Goal: Navigation & Orientation: Find specific page/section

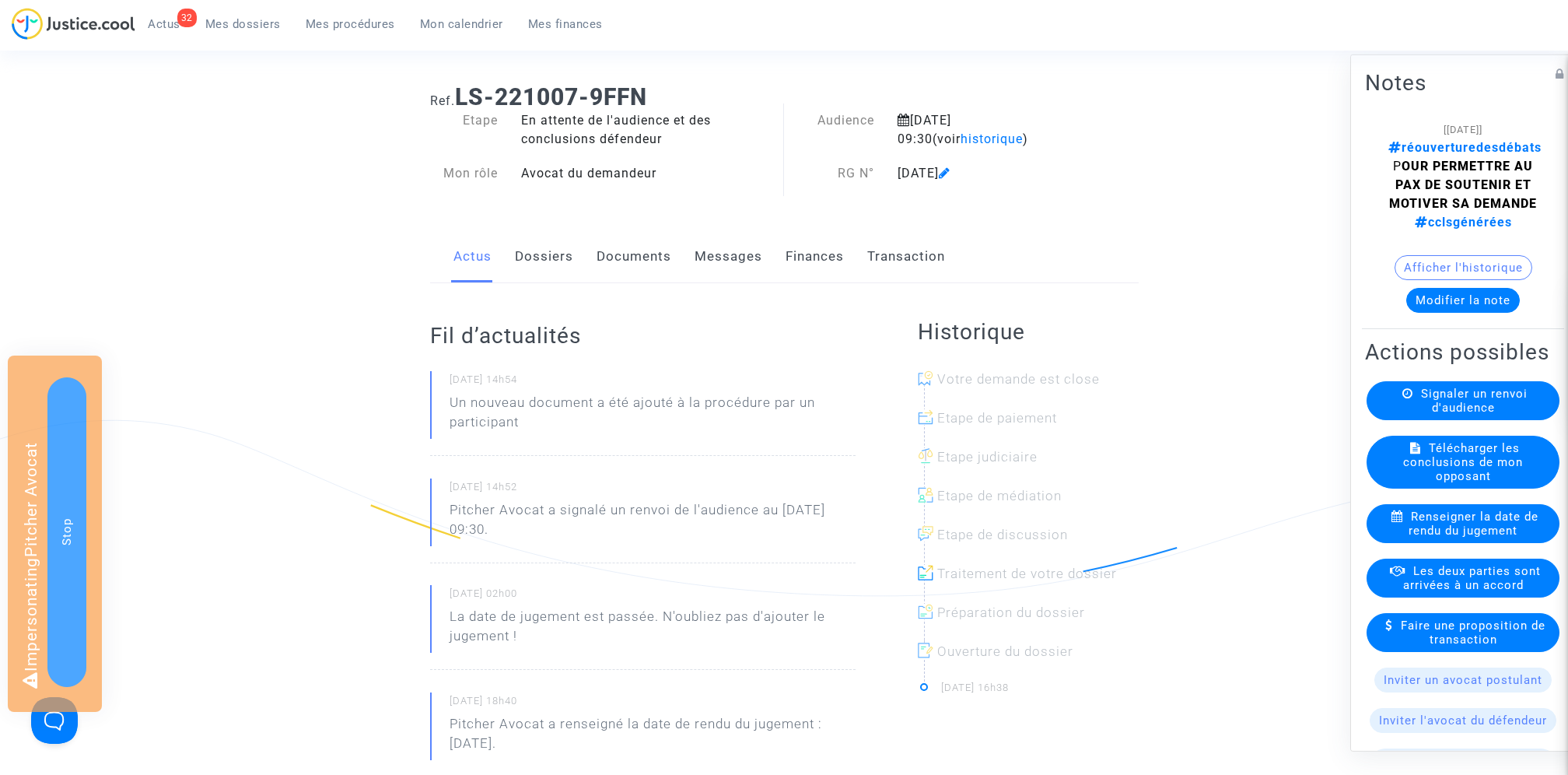
click at [950, 137] on span at bounding box center [945, 128] width 11 height 104
click at [661, 254] on link "Documents" at bounding box center [634, 257] width 75 height 52
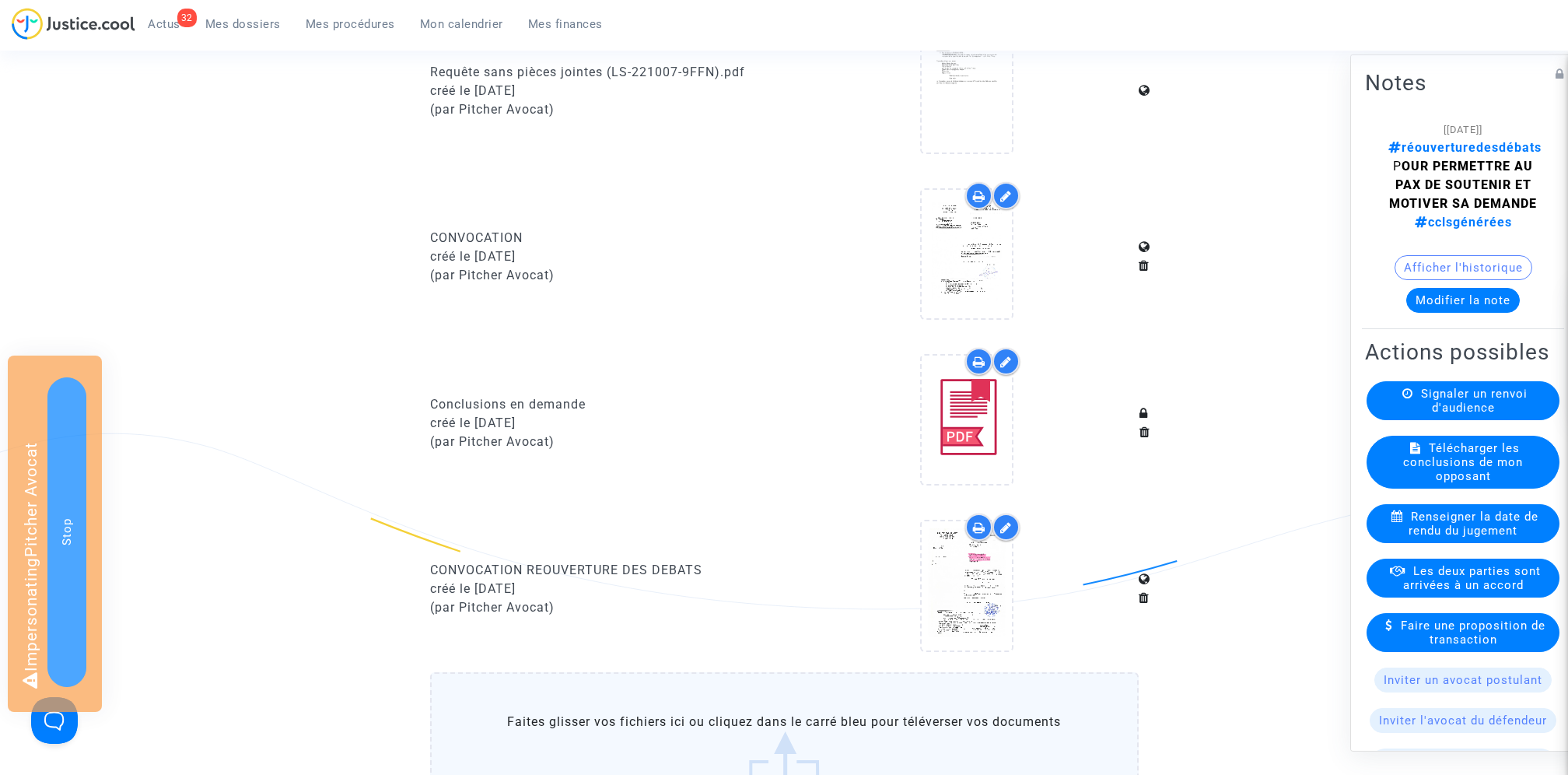
scroll to position [876, 0]
click at [964, 421] on icon at bounding box center [967, 421] width 51 height 50
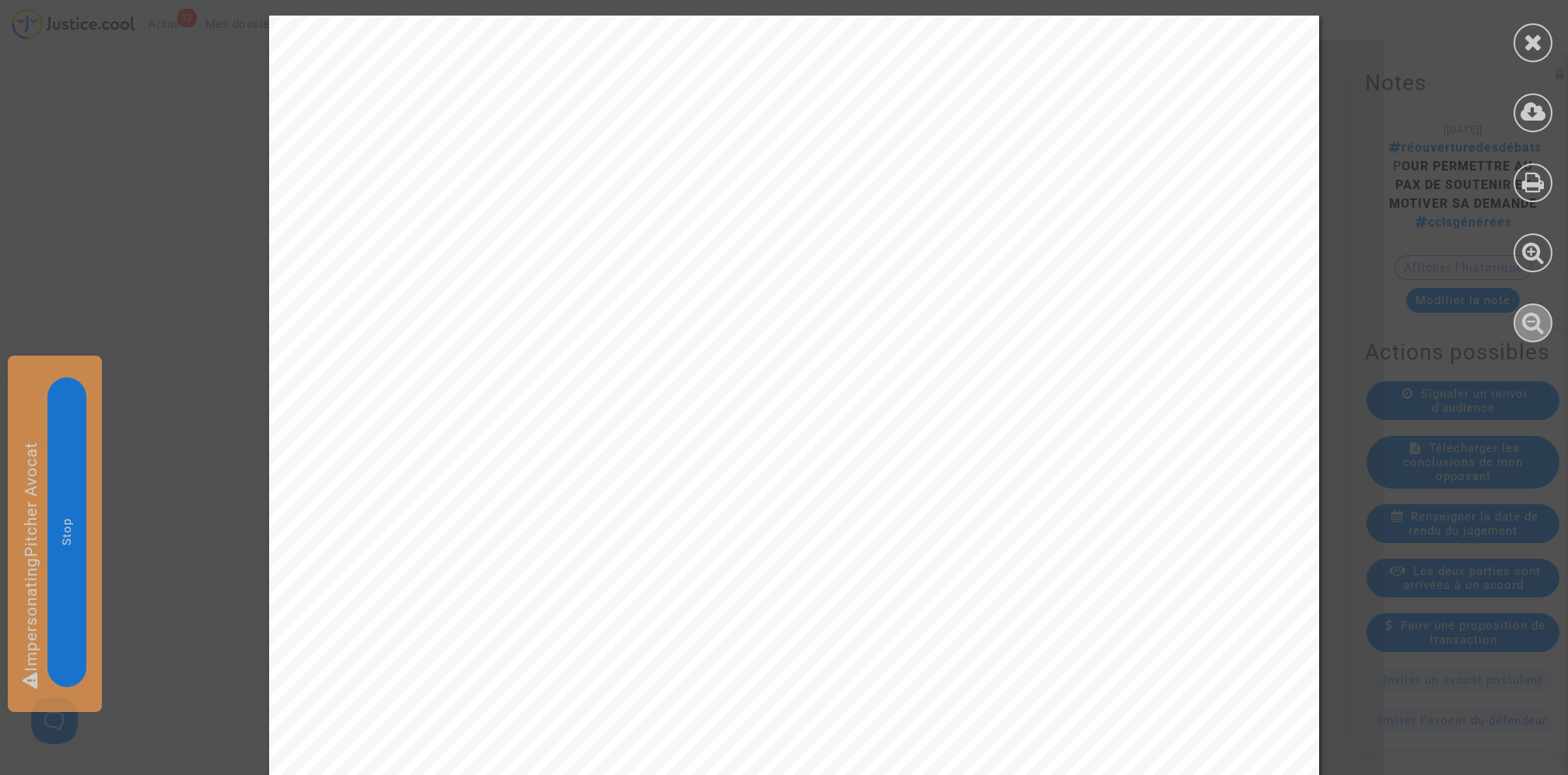
click at [1530, 315] on icon at bounding box center [1533, 322] width 23 height 23
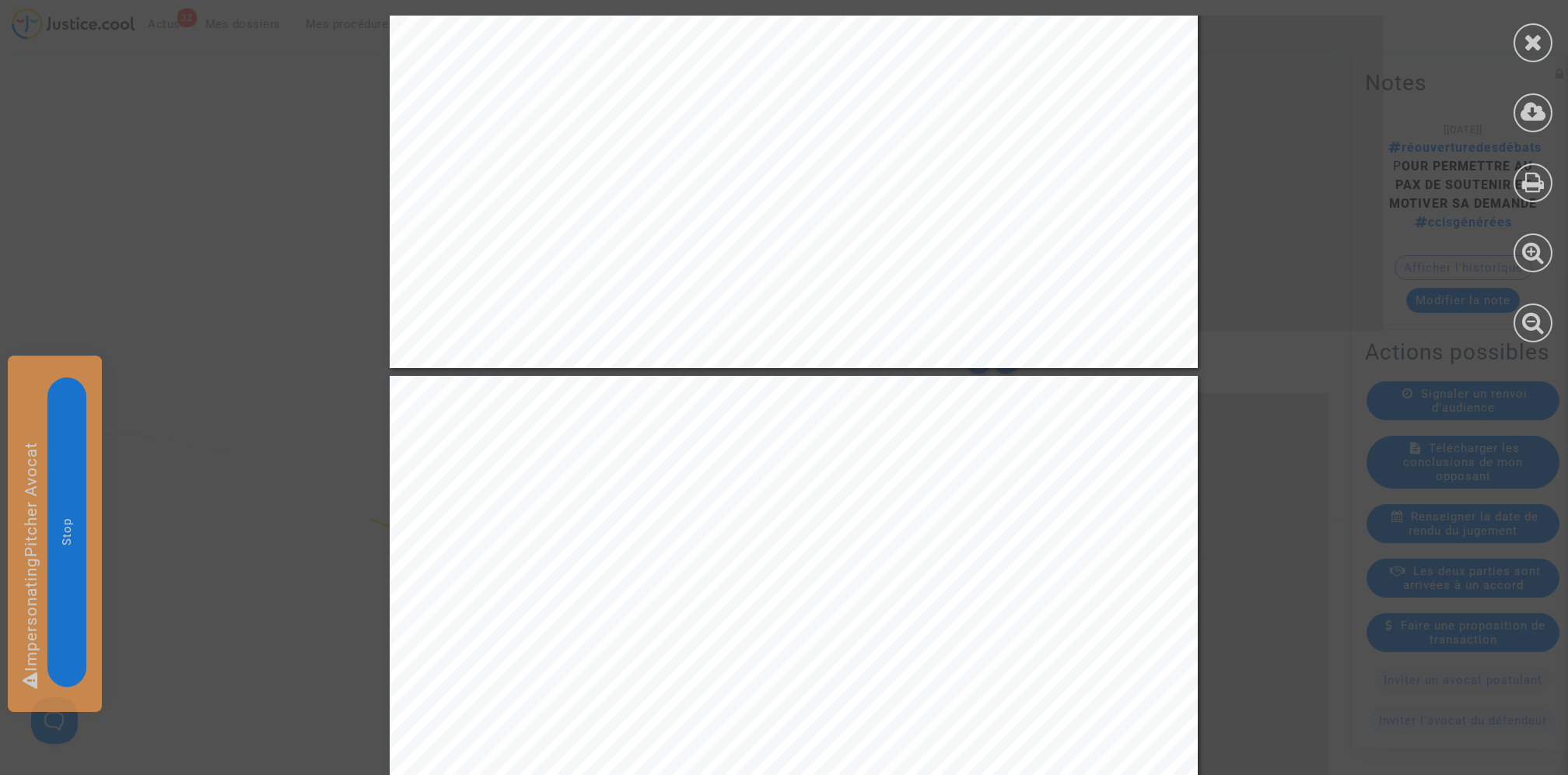
scroll to position [756, 0]
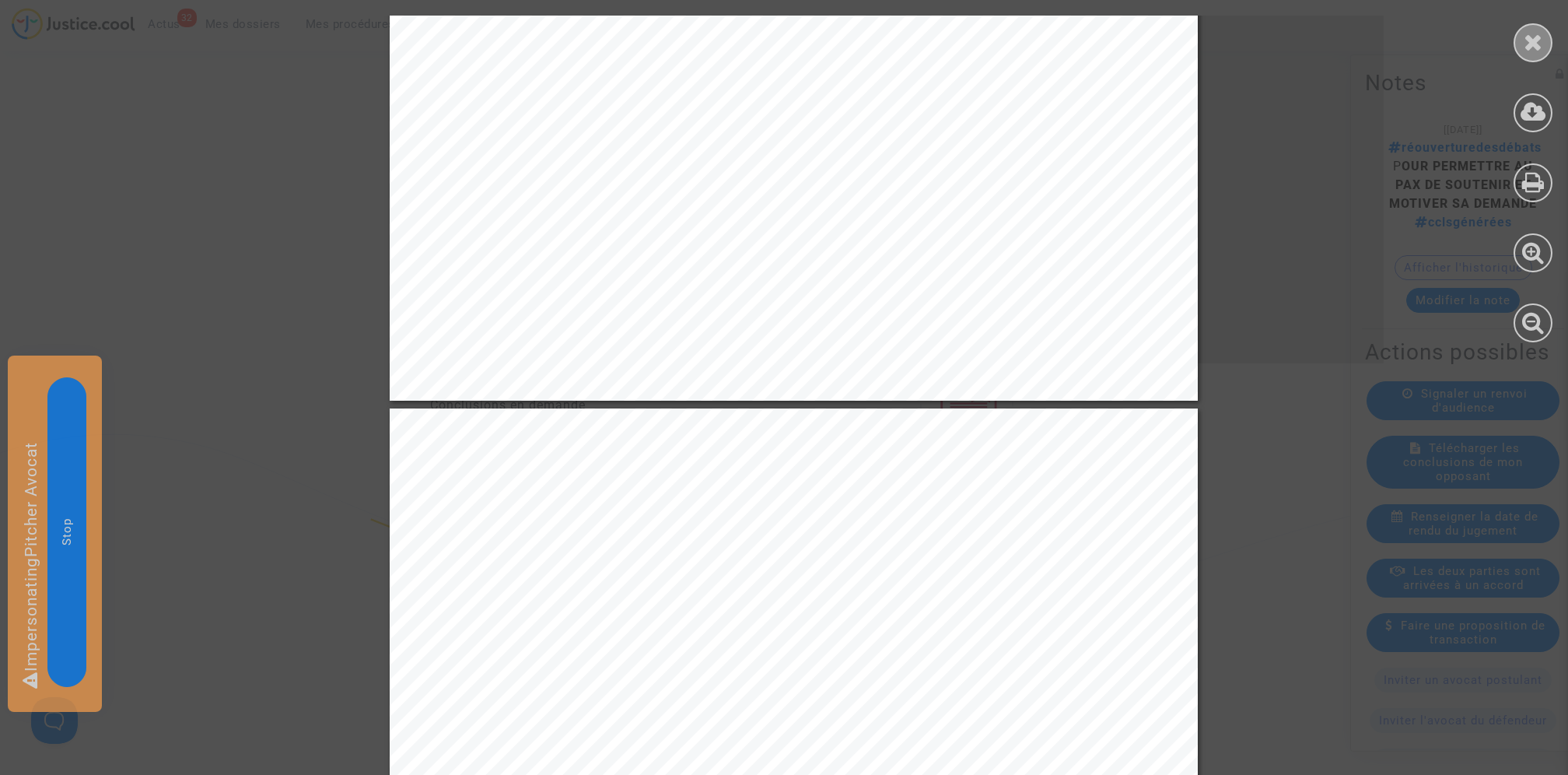
click at [1527, 35] on icon at bounding box center [1533, 42] width 19 height 23
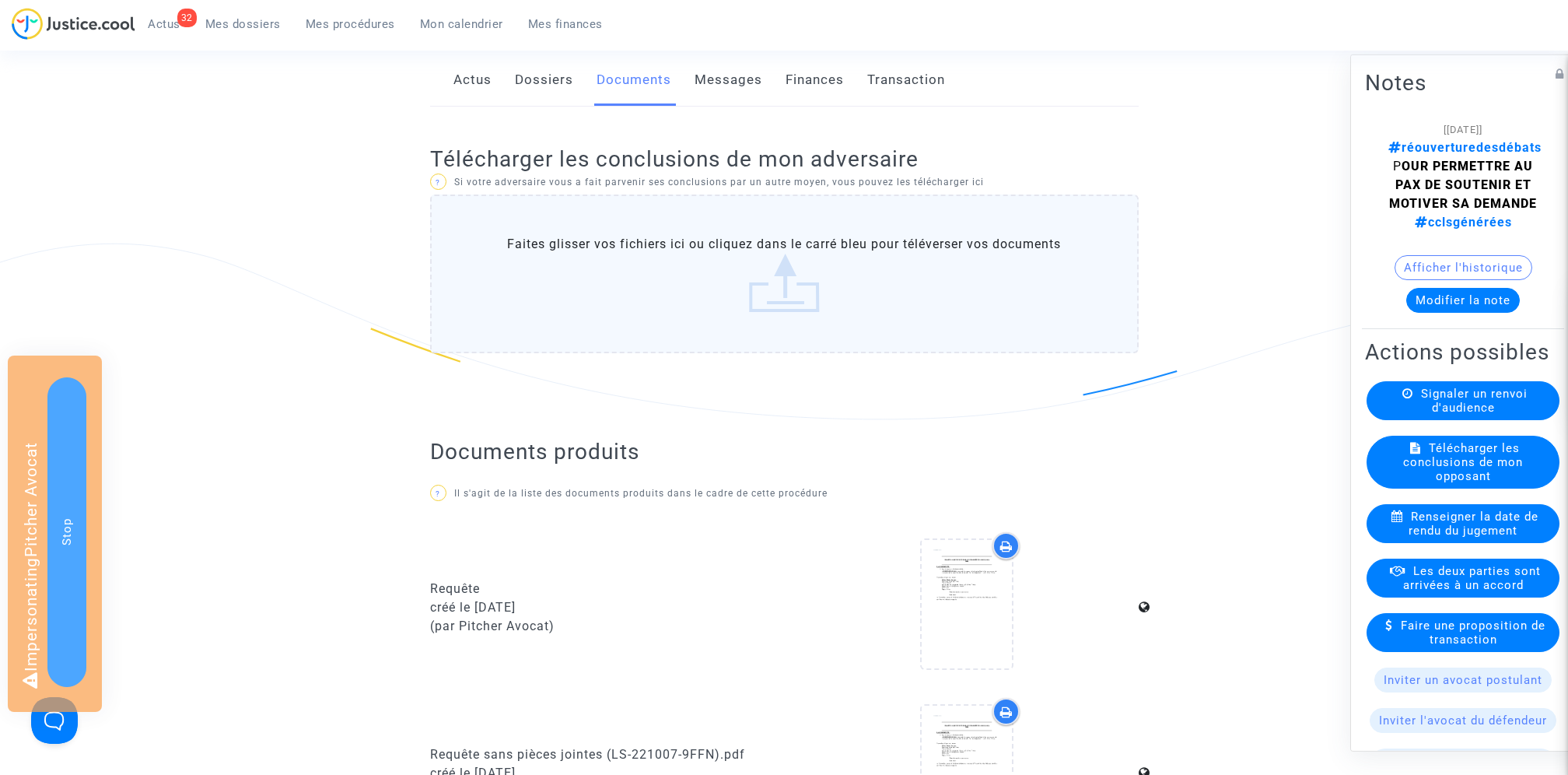
scroll to position [0, 0]
